Goal: Navigation & Orientation: Find specific page/section

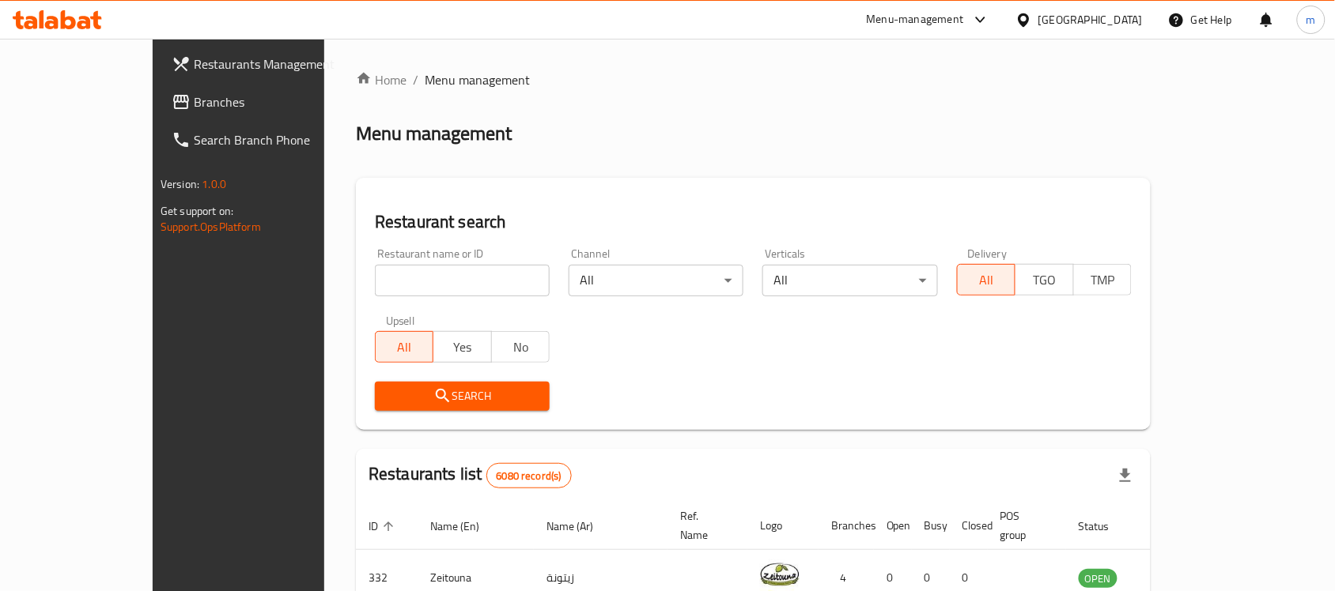
click at [1032, 26] on icon at bounding box center [1023, 20] width 17 height 17
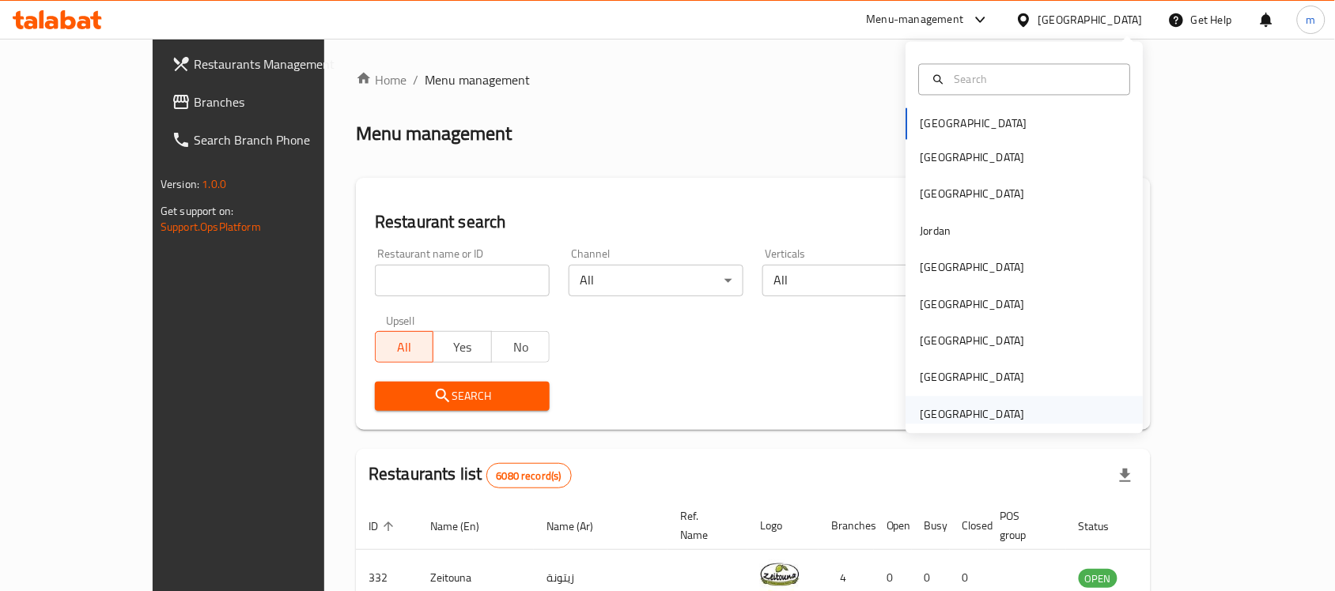
click at [958, 411] on div "[GEOGRAPHIC_DATA]" at bounding box center [972, 414] width 104 height 17
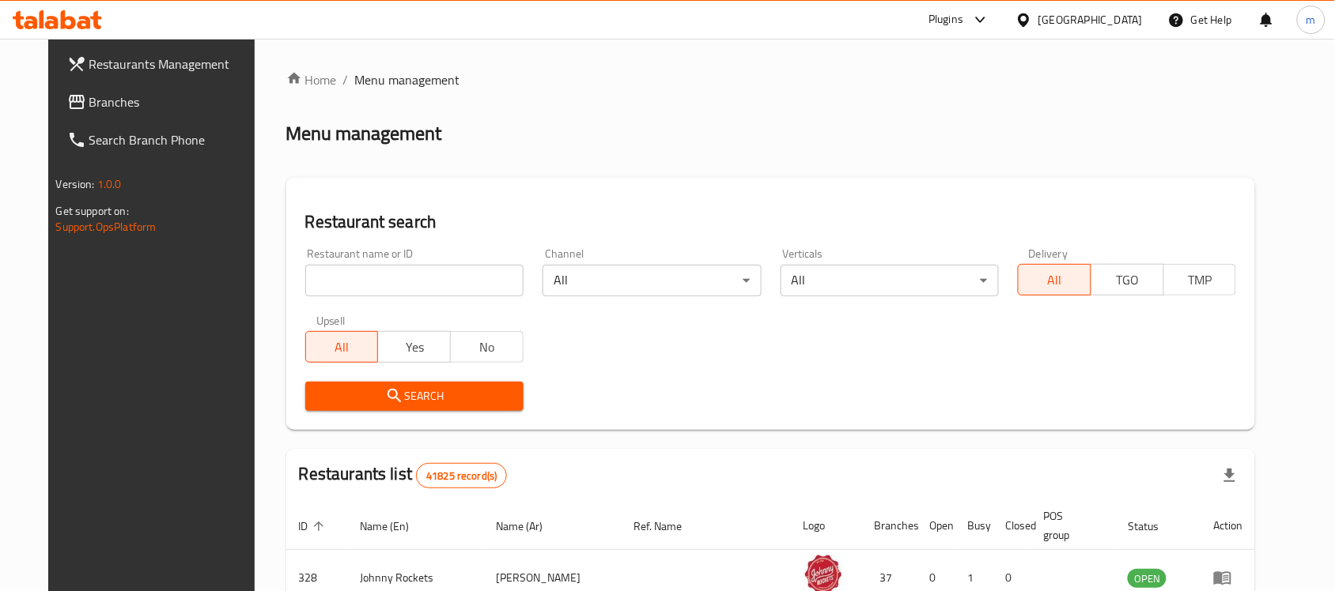
click at [958, 20] on div "Plugins" at bounding box center [945, 19] width 35 height 19
click at [834, 109] on div "Global Quality Control Center" at bounding box center [838, 106] width 138 height 17
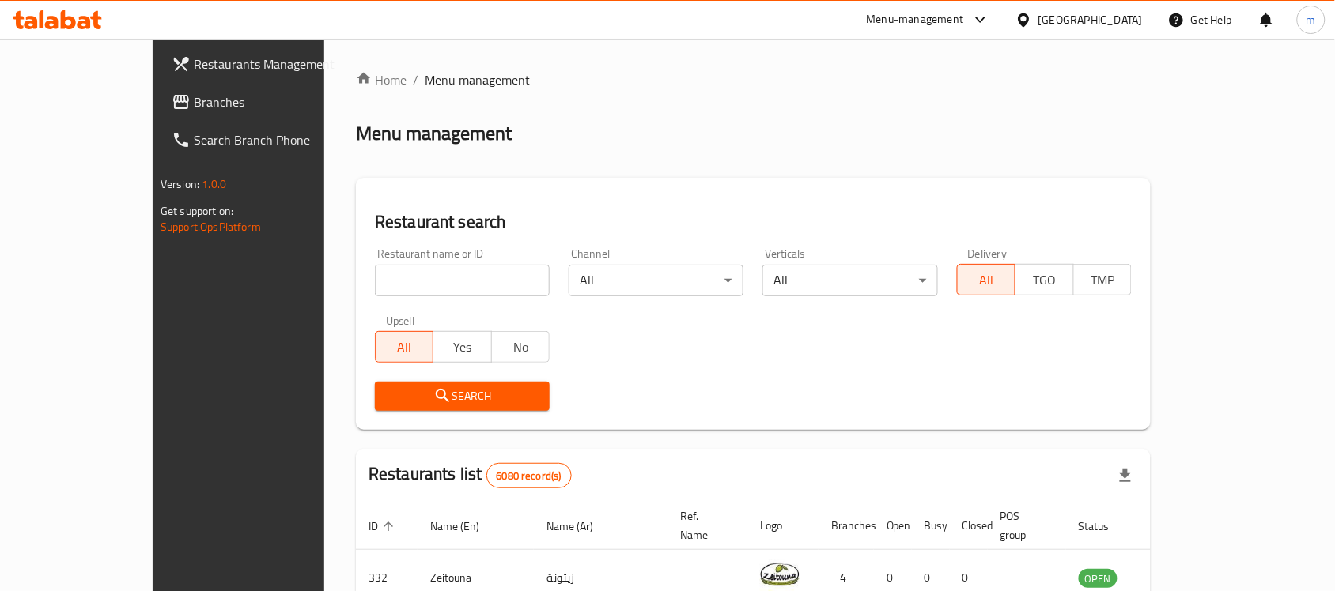
click at [1032, 16] on icon at bounding box center [1023, 20] width 17 height 17
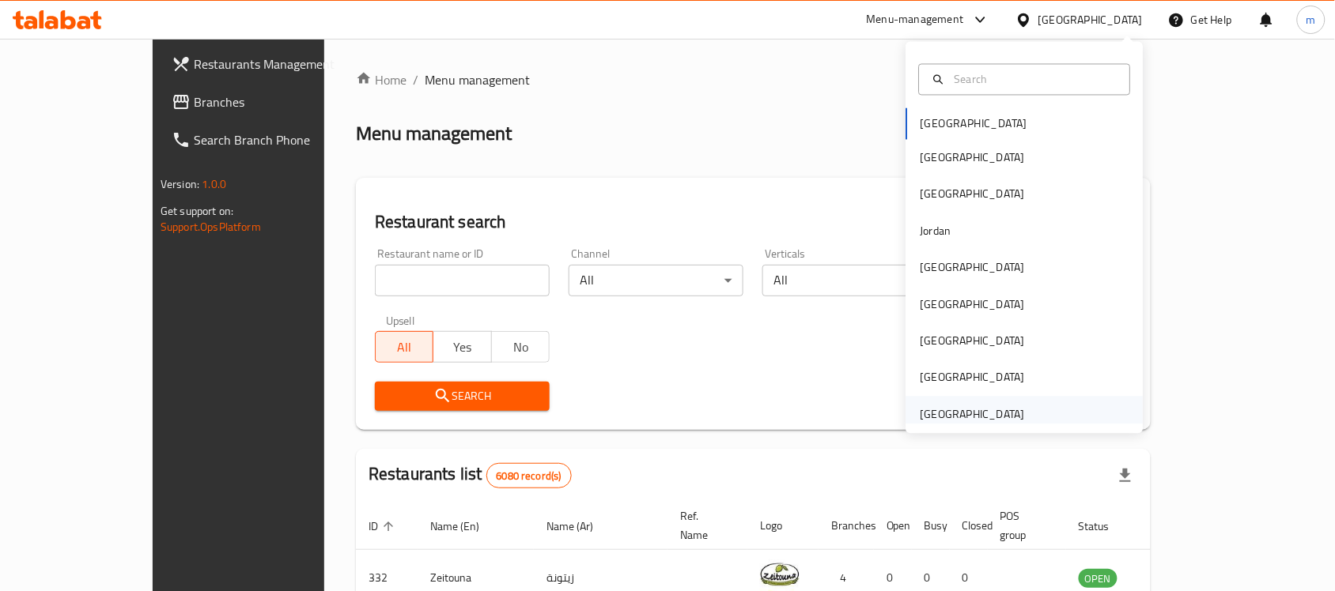
click at [973, 412] on div "[GEOGRAPHIC_DATA]" at bounding box center [972, 414] width 104 height 17
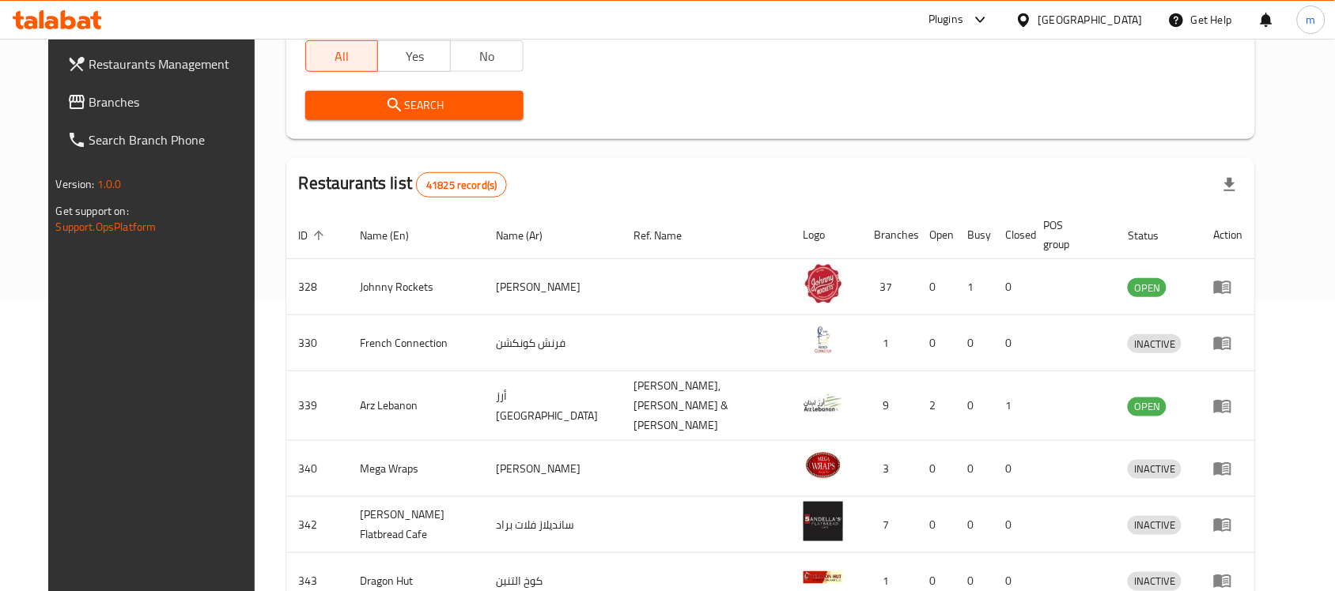
scroll to position [297, 0]
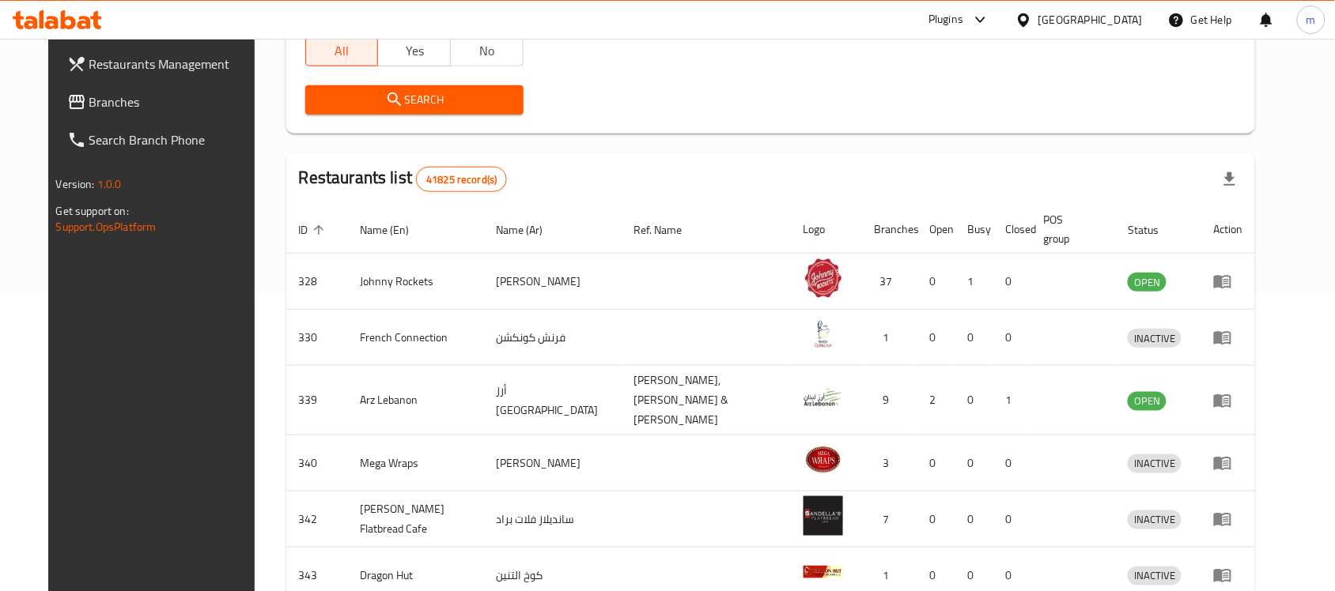
click at [48, 429] on div "Restaurants Management Branches Search Branch Phone Version: 1.0.0 Get support …" at bounding box center [159, 334] width 223 height 591
